Goal: Transaction & Acquisition: Purchase product/service

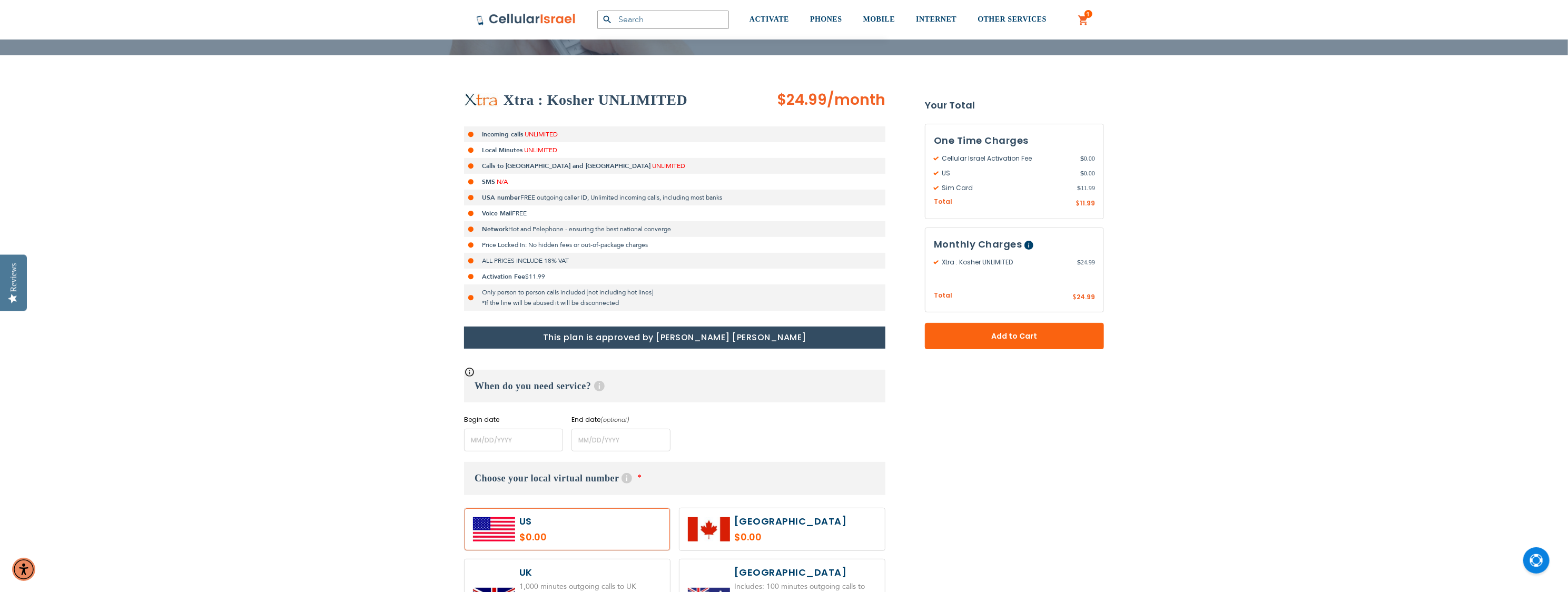
scroll to position [158, 0]
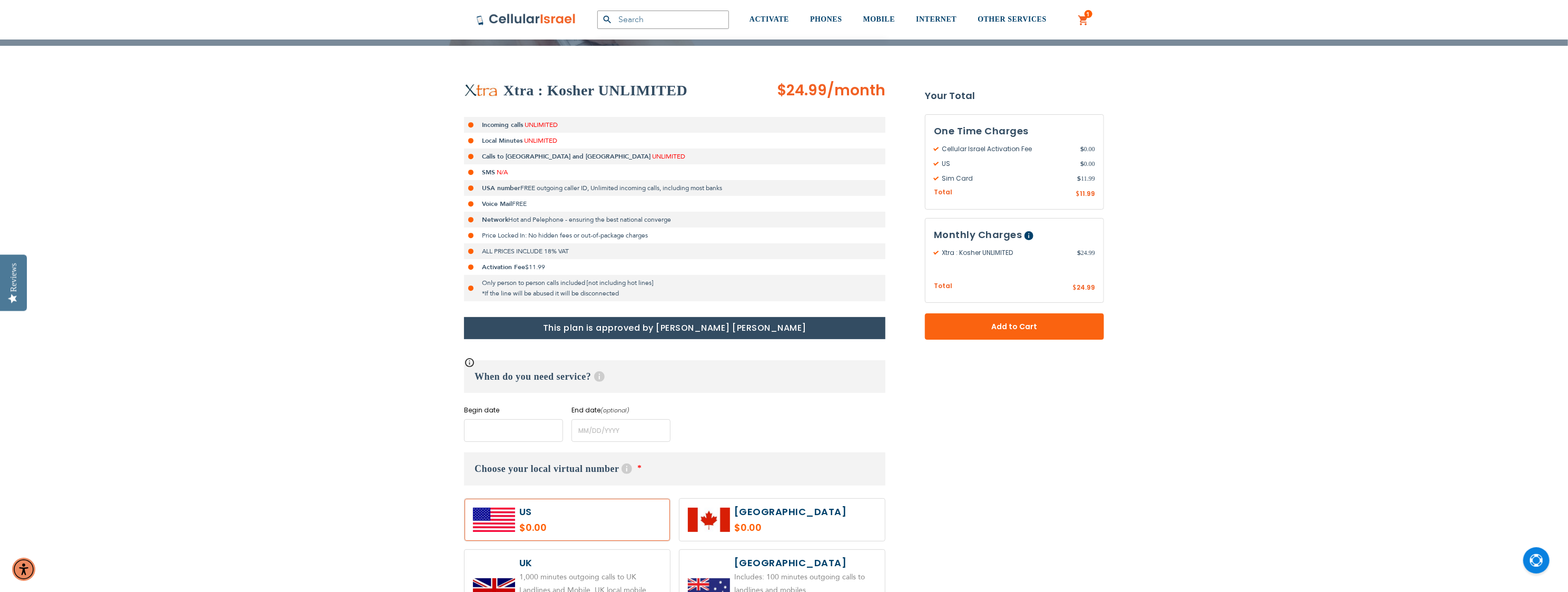
click at [538, 437] on input "name" at bounding box center [514, 430] width 99 height 23
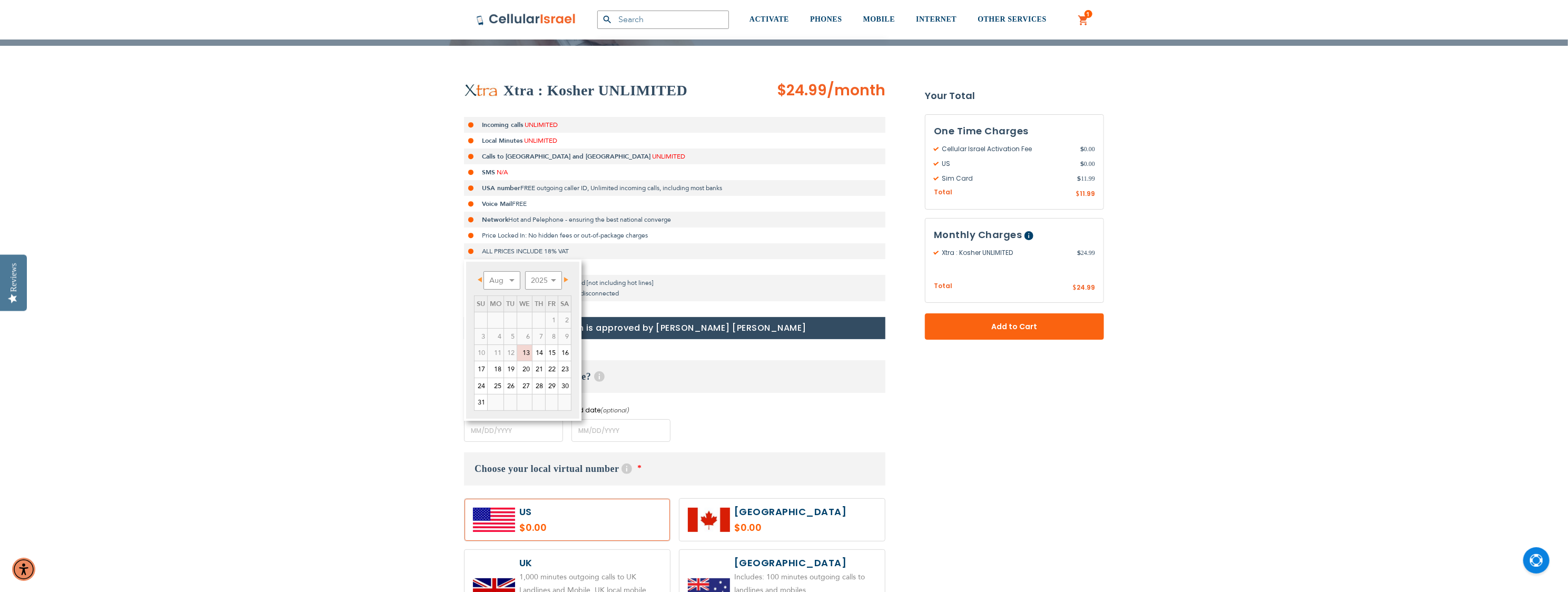
click at [566, 279] on span "Next" at bounding box center [566, 279] width 4 height 6
click at [478, 280] on span "Prev" at bounding box center [480, 279] width 4 height 6
click at [485, 402] on link "31" at bounding box center [481, 402] width 13 height 16
type input "[DATE]"
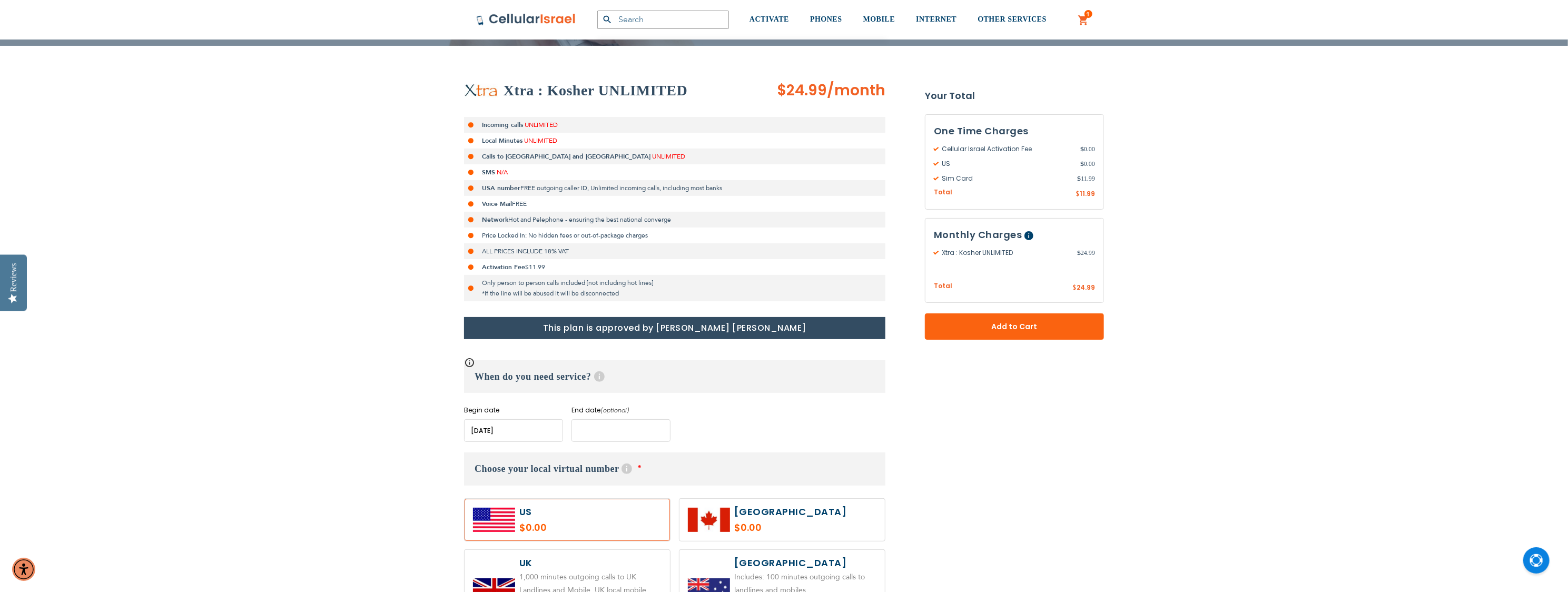
click at [622, 426] on input "name" at bounding box center [621, 430] width 99 height 23
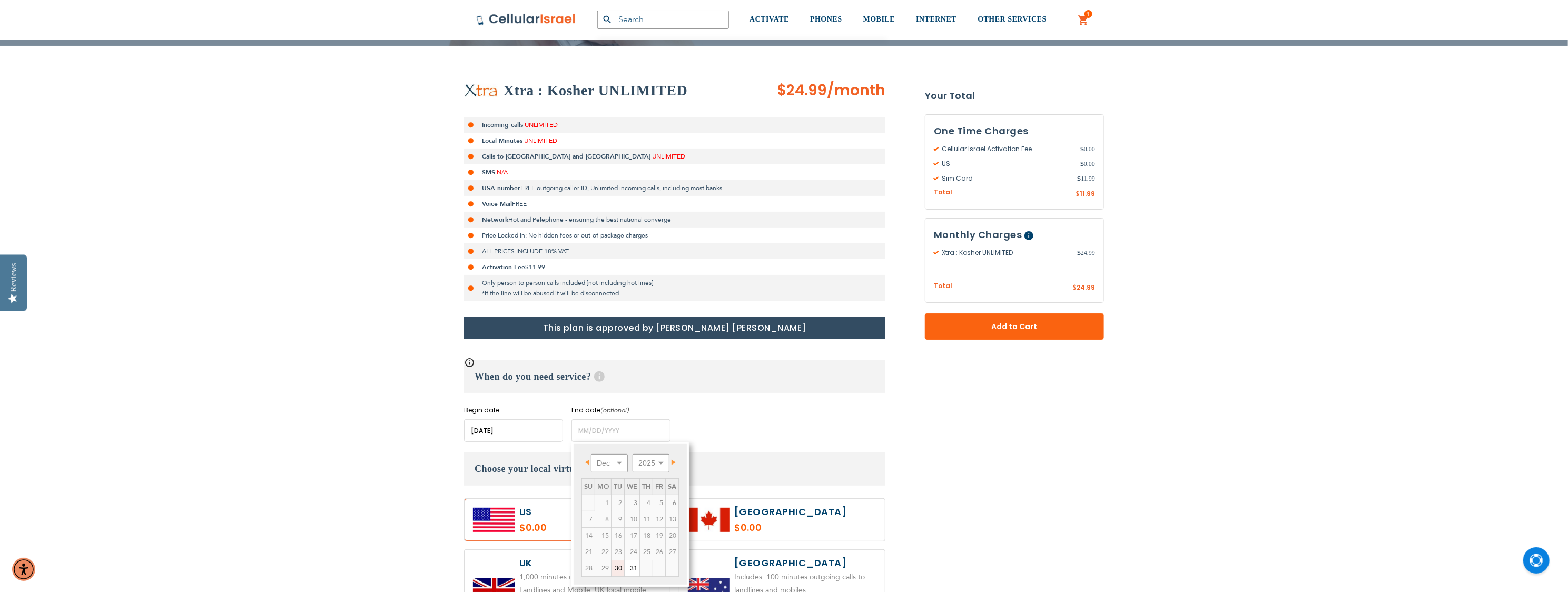
click at [674, 461] on span "Next" at bounding box center [674, 462] width 4 height 6
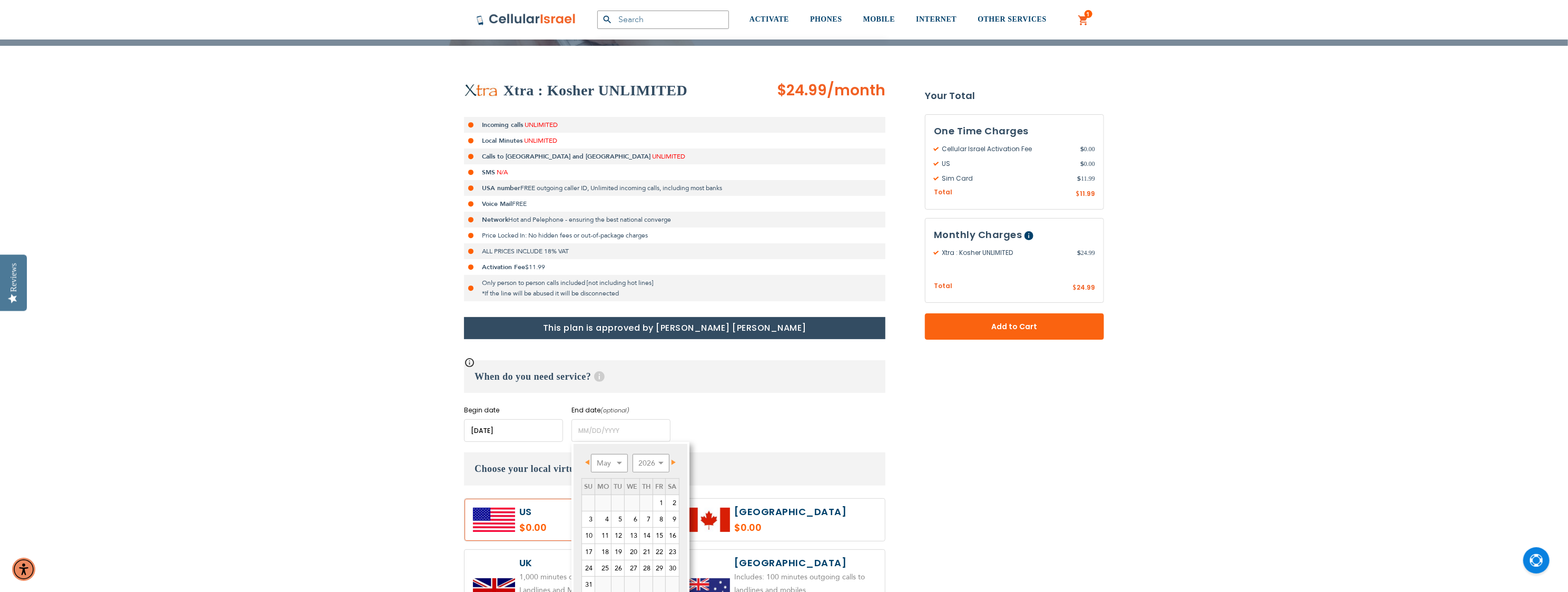
click at [674, 461] on span "Next" at bounding box center [674, 462] width 4 height 6
click at [614, 567] on link "30" at bounding box center [618, 568] width 13 height 16
type input "[DATE]"
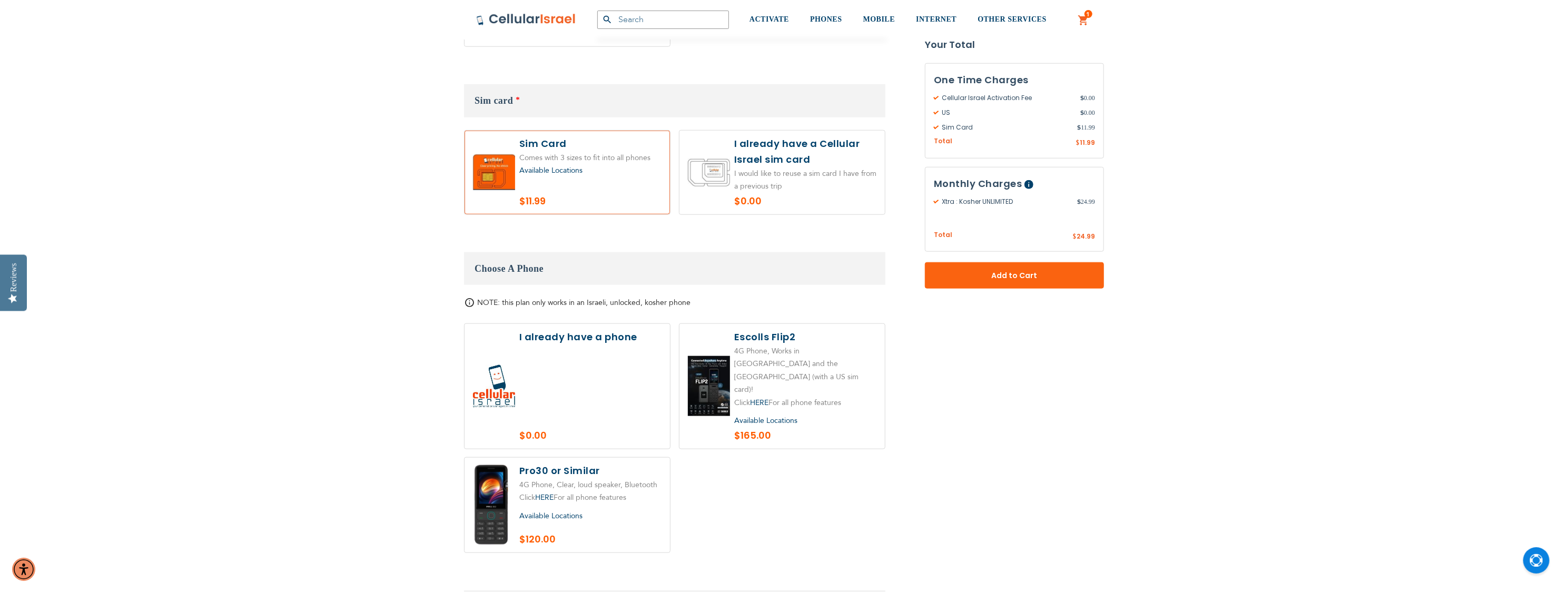
scroll to position [1001, 0]
click at [803, 360] on label at bounding box center [782, 385] width 206 height 125
radio input "true"
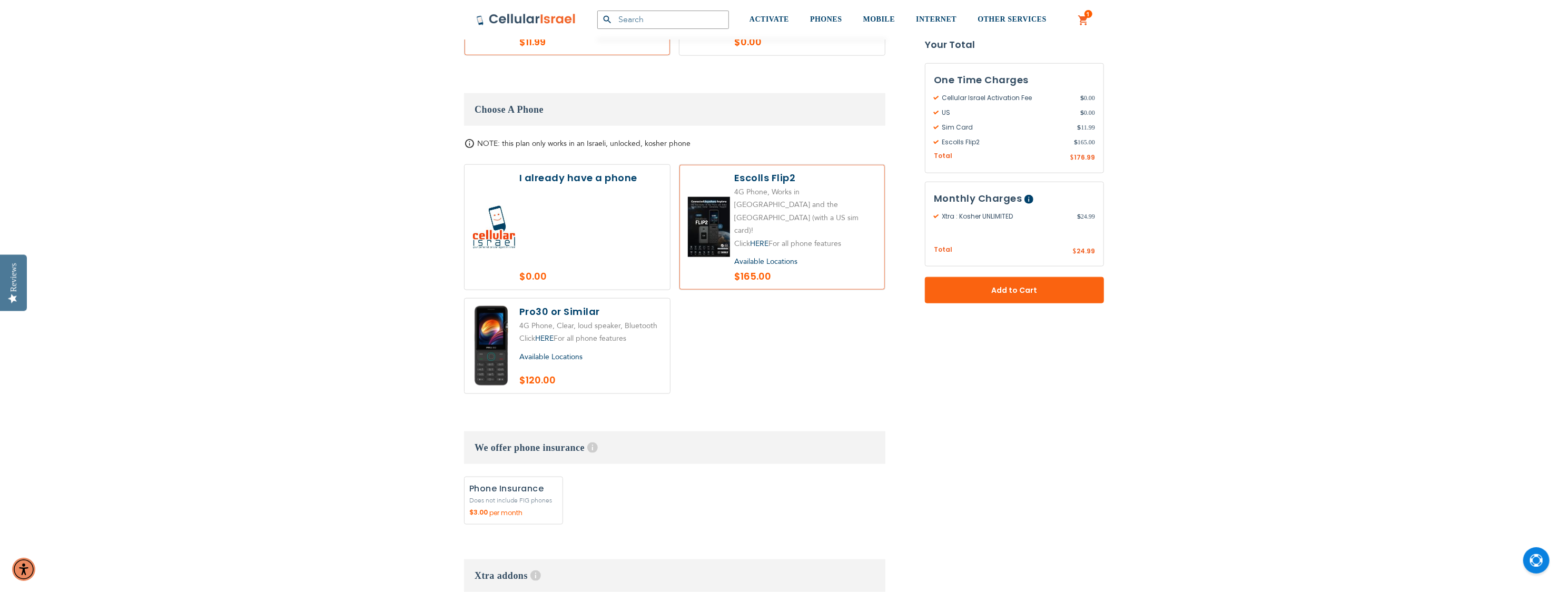
scroll to position [1158, 0]
click at [506, 481] on label "Add" at bounding box center [514, 500] width 99 height 48
radio input "true"
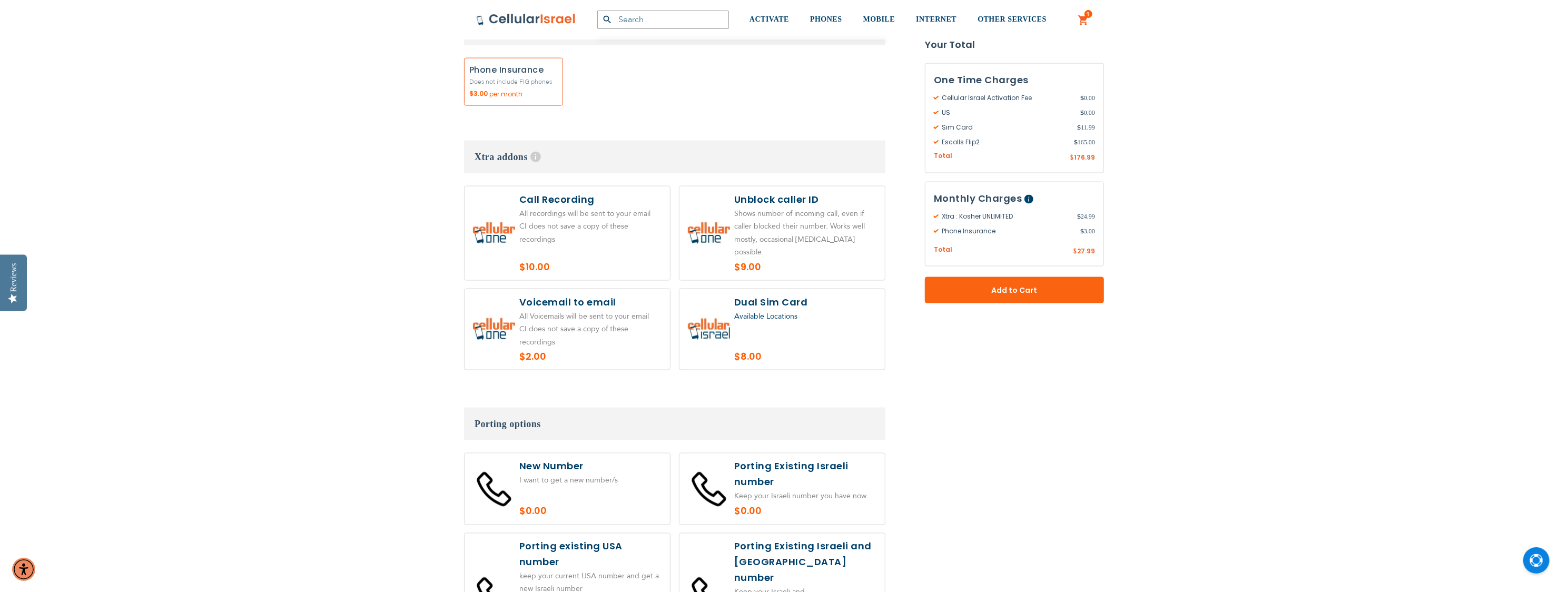
scroll to position [1580, 0]
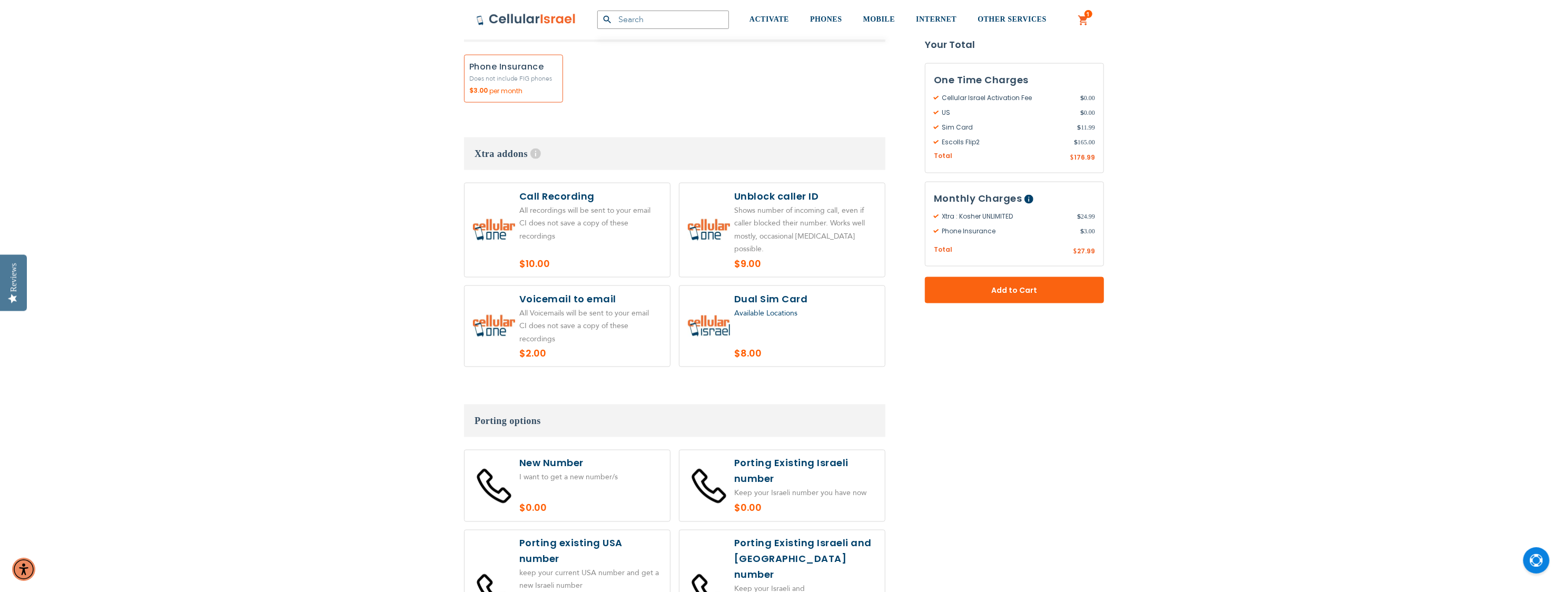
click at [579, 450] on label at bounding box center [567, 486] width 206 height 71
radio input "true"
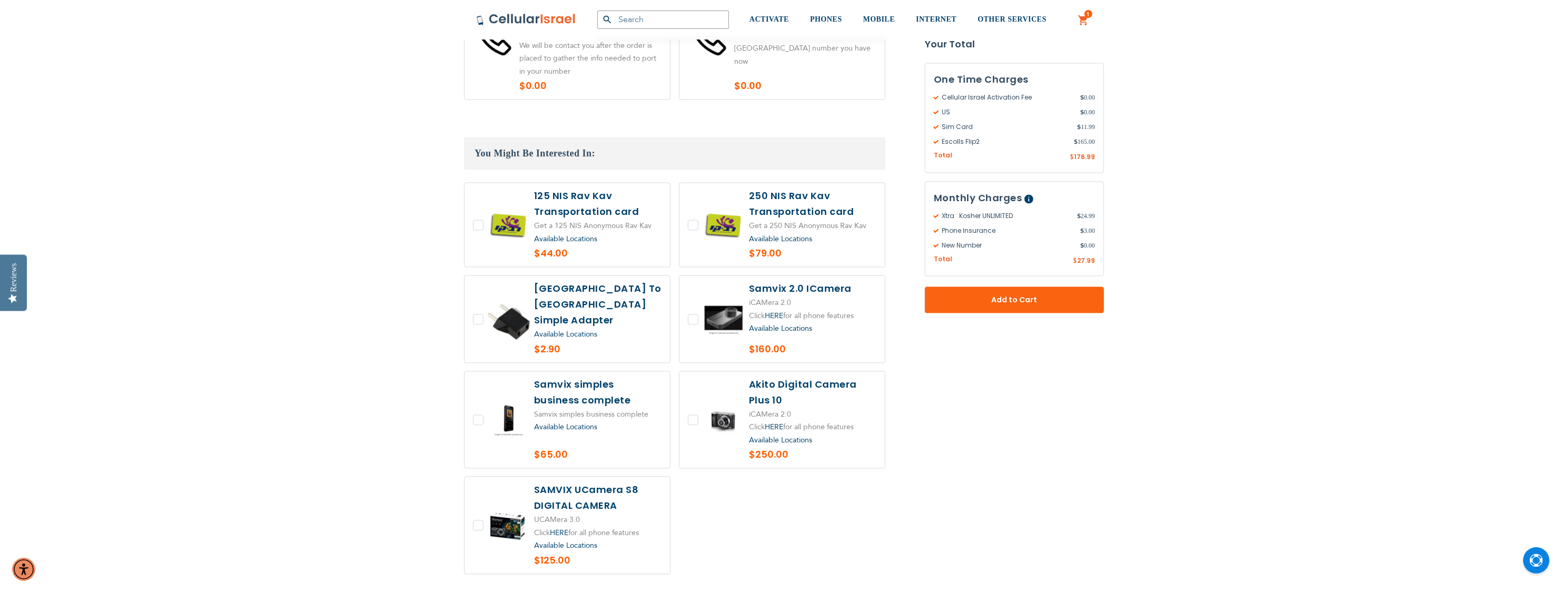
scroll to position [2159, 0]
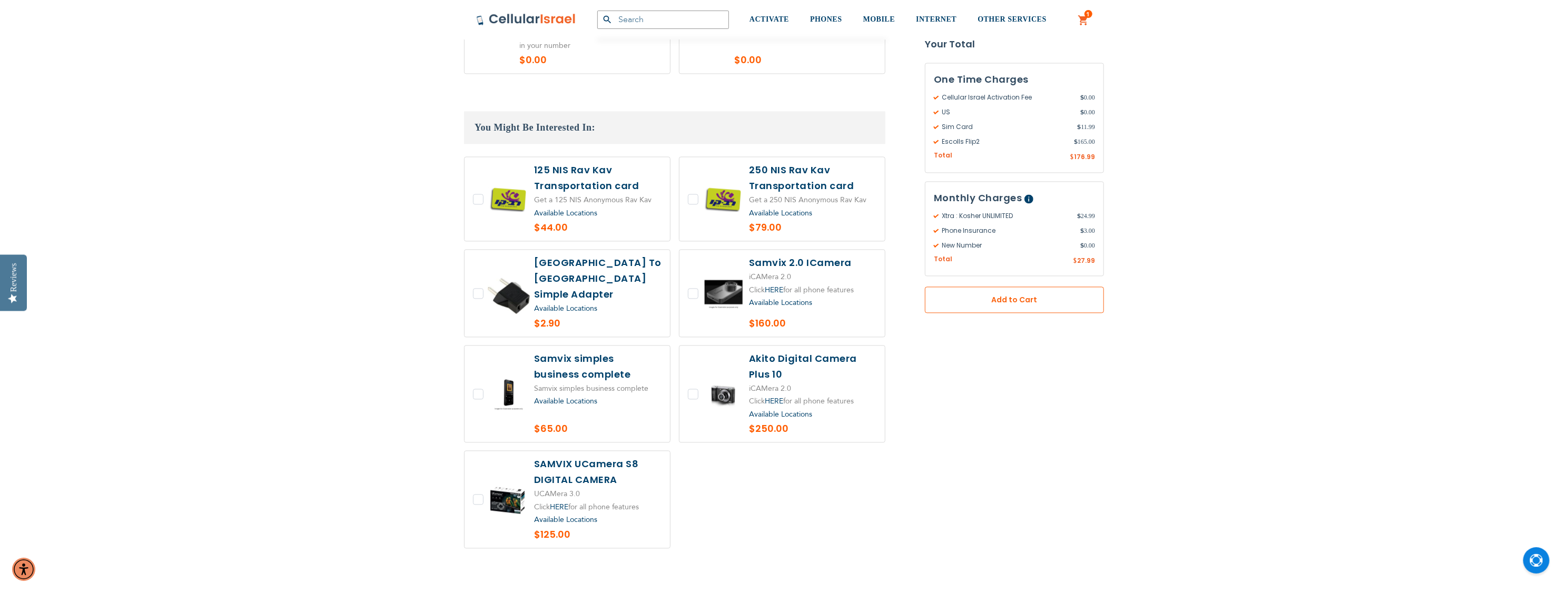
click at [1013, 306] on span "Add to Cart" at bounding box center [1014, 300] width 110 height 11
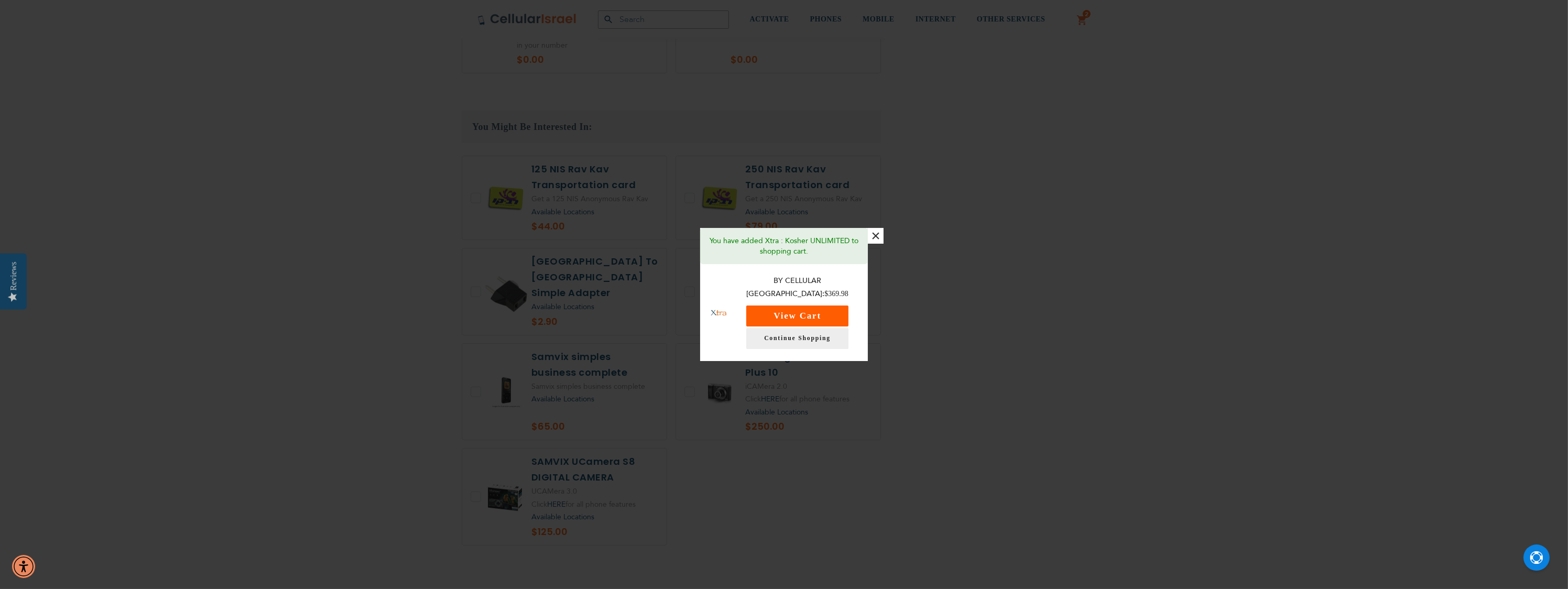
click at [834, 307] on button "View Cart" at bounding box center [797, 316] width 102 height 21
